Goal: Information Seeking & Learning: Learn about a topic

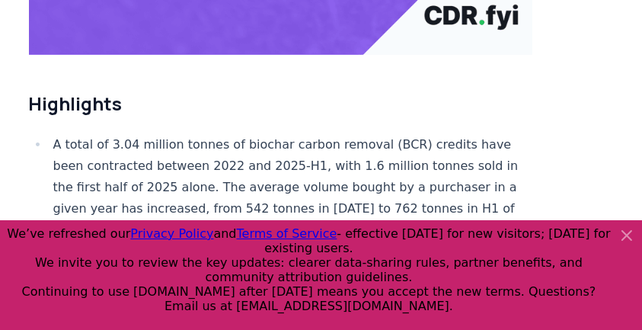
scroll to position [507, 0]
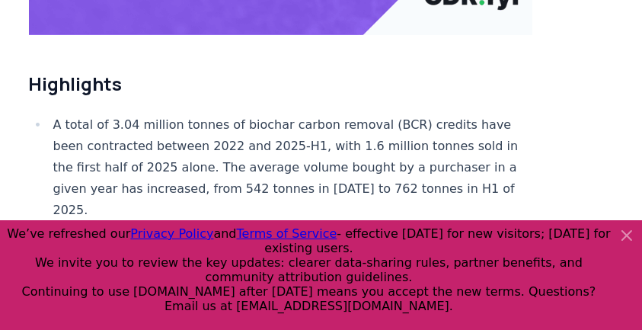
click at [622, 237] on icon at bounding box center [626, 235] width 18 height 18
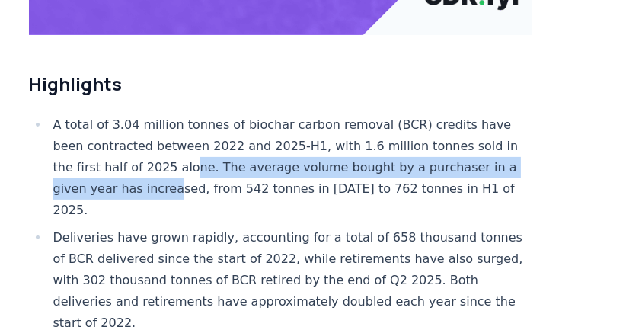
drag, startPoint x: 198, startPoint y: 111, endPoint x: 193, endPoint y: 145, distance: 33.8
click at [193, 145] on li "A total of 3.04 million tonnes of biochar carbon removal (BCR) credits have bee…" at bounding box center [291, 167] width 484 height 107
drag, startPoint x: 193, startPoint y: 145, endPoint x: 193, endPoint y: 118, distance: 26.6
click at [193, 118] on li "A total of 3.04 million tonnes of biochar carbon removal (BCR) credits have bee…" at bounding box center [291, 167] width 484 height 107
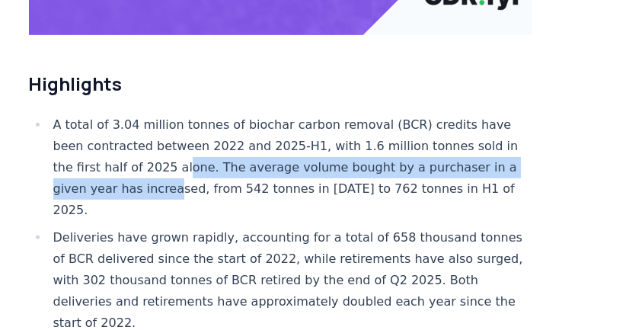
click at [193, 118] on li "A total of 3.04 million tonnes of biochar carbon removal (BCR) credits have bee…" at bounding box center [291, 167] width 484 height 107
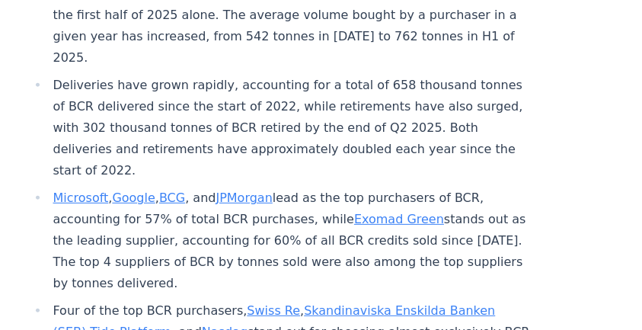
scroll to position [659, 0]
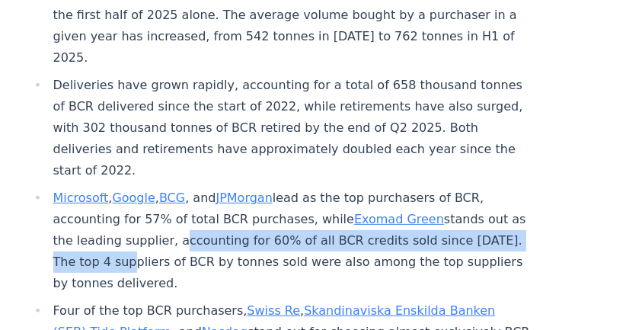
drag, startPoint x: 209, startPoint y: 199, endPoint x: 201, endPoint y: 219, distance: 21.5
click at [201, 219] on li "Microsoft , Google , BCG , and JPMorgan lead as the top purchasers of BCR, acco…" at bounding box center [291, 240] width 484 height 107
drag, startPoint x: 199, startPoint y: 194, endPoint x: 199, endPoint y: 220, distance: 25.9
click at [199, 220] on li "Microsoft , Google , BCG , and JPMorgan lead as the top purchasers of BCR, acco…" at bounding box center [291, 240] width 484 height 107
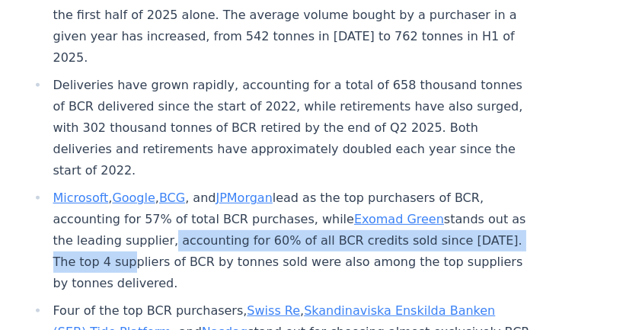
click at [199, 220] on li "Microsoft , Google , BCG , and JPMorgan lead as the top purchasers of BCR, acco…" at bounding box center [291, 240] width 484 height 107
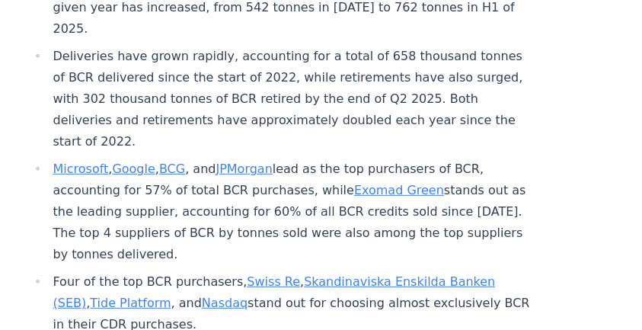
scroll to position [761, 0]
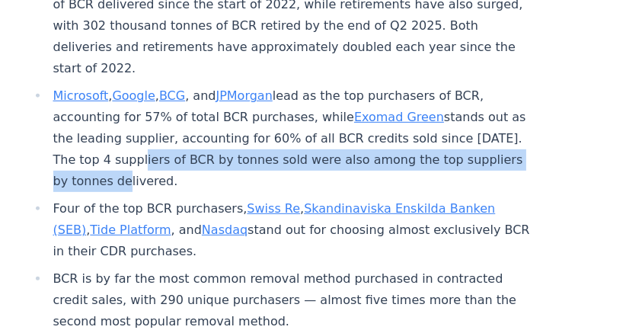
drag, startPoint x: 210, startPoint y: 107, endPoint x: 203, endPoint y: 129, distance: 23.8
click at [203, 129] on li "Microsoft , Google , BCG , and JPMorgan lead as the top purchasers of BCR, acco…" at bounding box center [291, 138] width 484 height 107
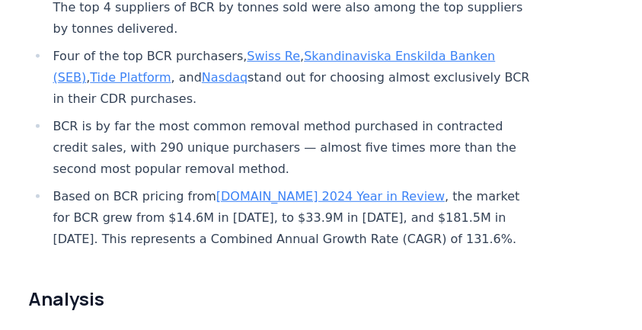
scroll to position [863, 0]
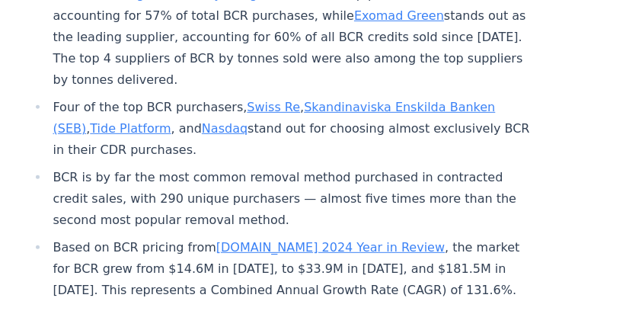
click at [292, 167] on li "BCR is by far the most common removal method purchased in contracted credit sal…" at bounding box center [291, 199] width 484 height 64
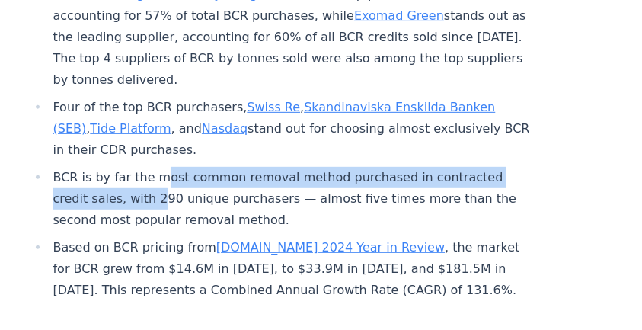
drag, startPoint x: 155, startPoint y: 120, endPoint x: 155, endPoint y: 152, distance: 32.0
click at [155, 167] on li "BCR is by far the most common removal method purchased in contracted credit sal…" at bounding box center [291, 199] width 484 height 64
drag, startPoint x: 155, startPoint y: 152, endPoint x: 167, endPoint y: 154, distance: 12.3
click at [157, 167] on li "BCR is by far the most common removal method purchased in contracted credit sal…" at bounding box center [291, 199] width 484 height 64
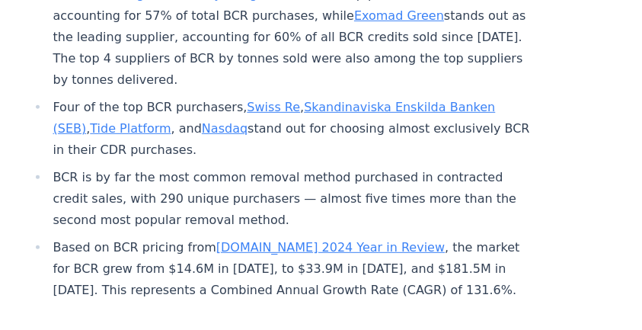
click at [206, 167] on li "BCR is by far the most common removal method purchased in contracted credit sal…" at bounding box center [291, 199] width 484 height 64
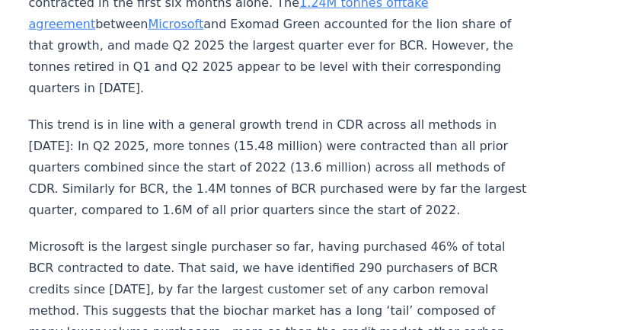
scroll to position [1573, 0]
